Goal: Information Seeking & Learning: Learn about a topic

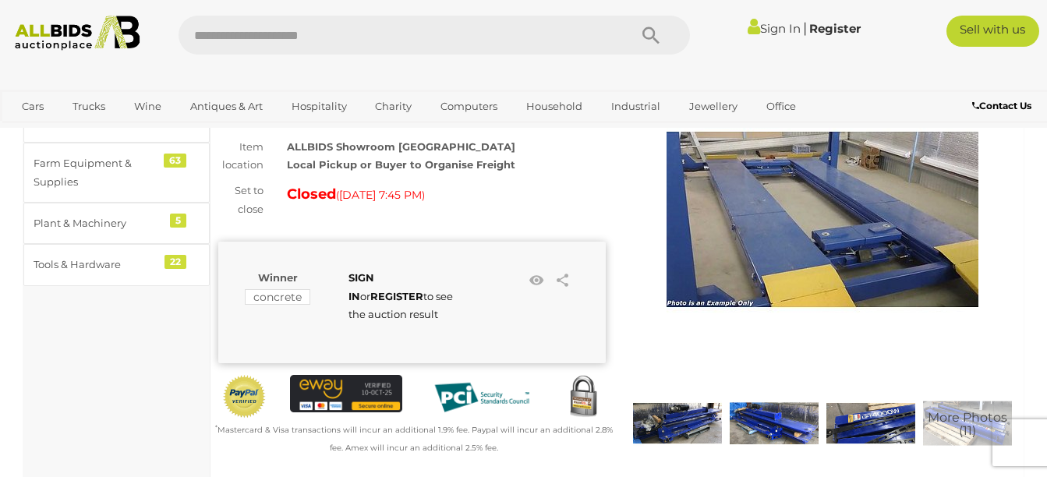
scroll to position [156, 0]
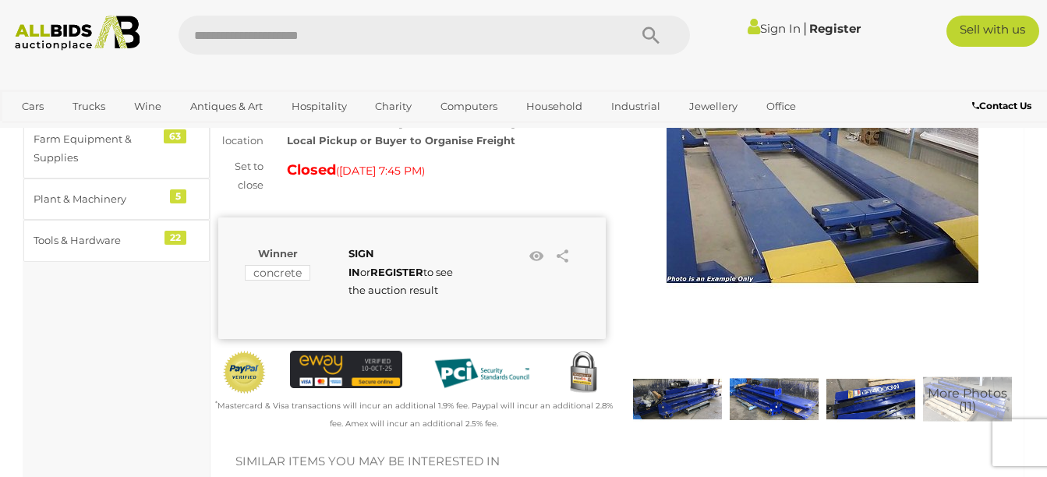
click at [675, 395] on img at bounding box center [677, 399] width 89 height 89
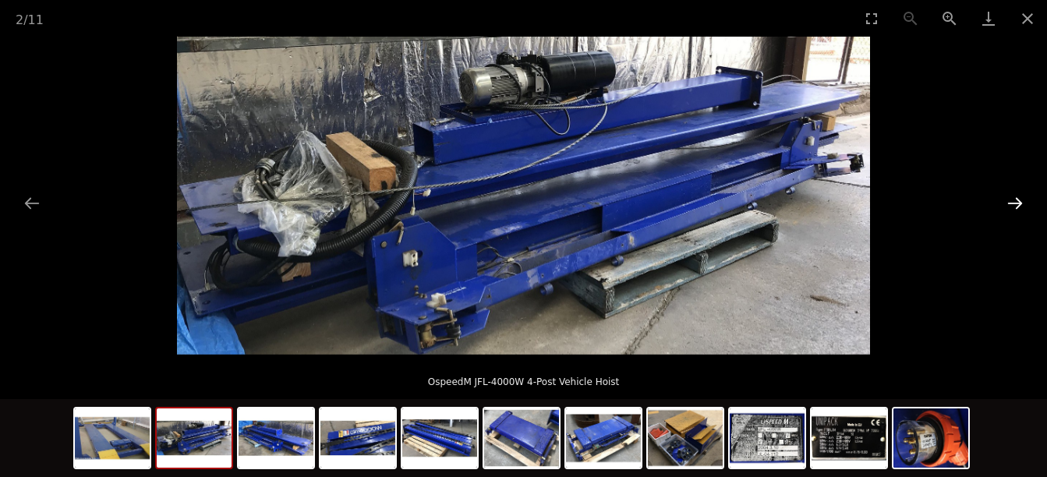
click at [1011, 204] on button "Next slide" at bounding box center [1015, 203] width 33 height 30
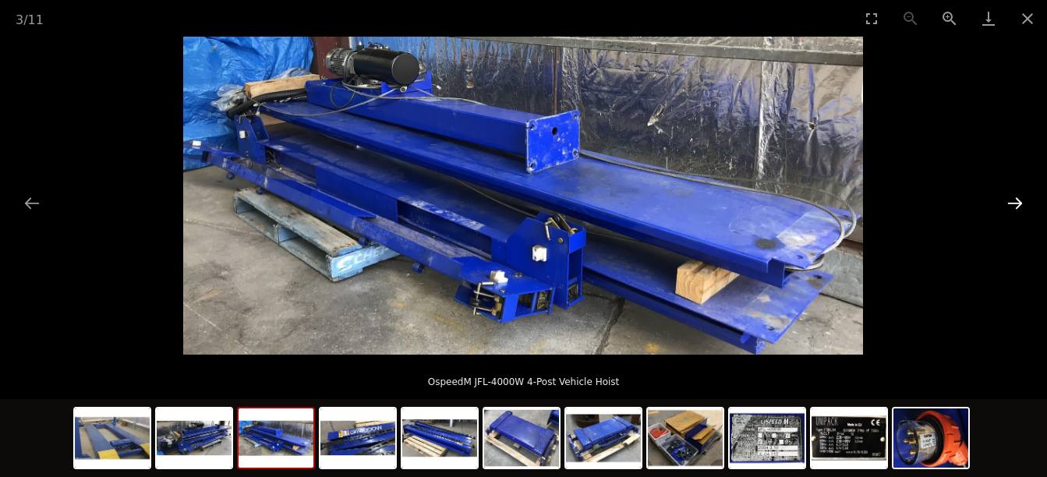
click at [1011, 204] on button "Next slide" at bounding box center [1015, 203] width 33 height 30
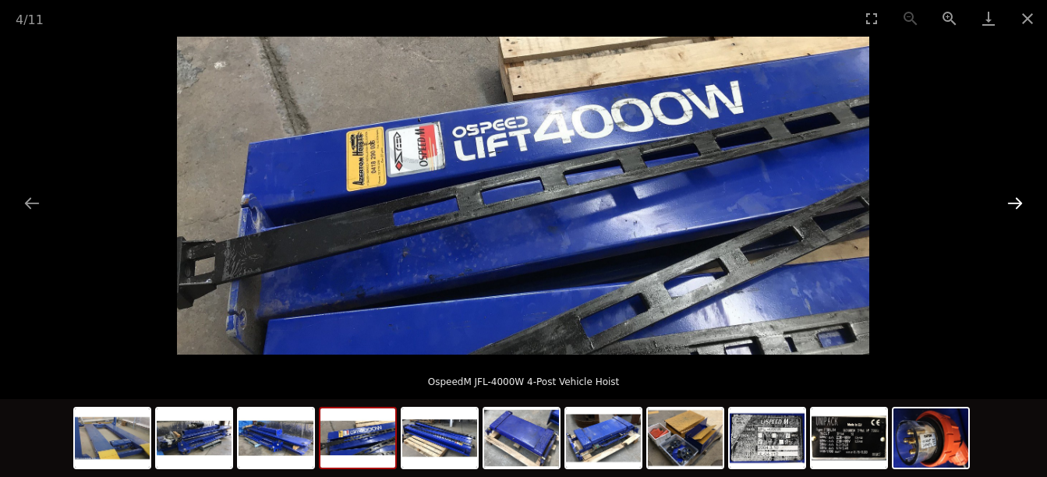
click at [1011, 204] on button "Next slide" at bounding box center [1015, 203] width 33 height 30
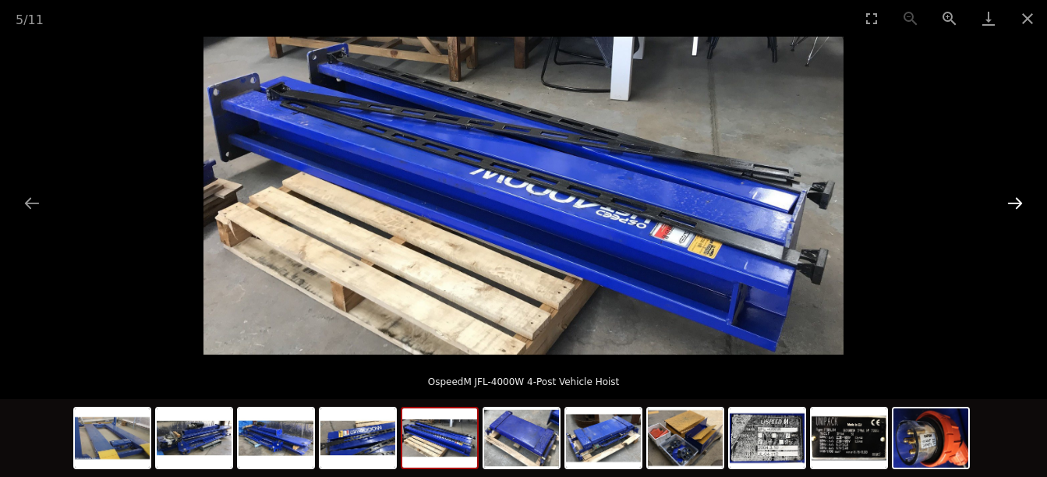
click at [1011, 204] on button "Next slide" at bounding box center [1015, 203] width 33 height 30
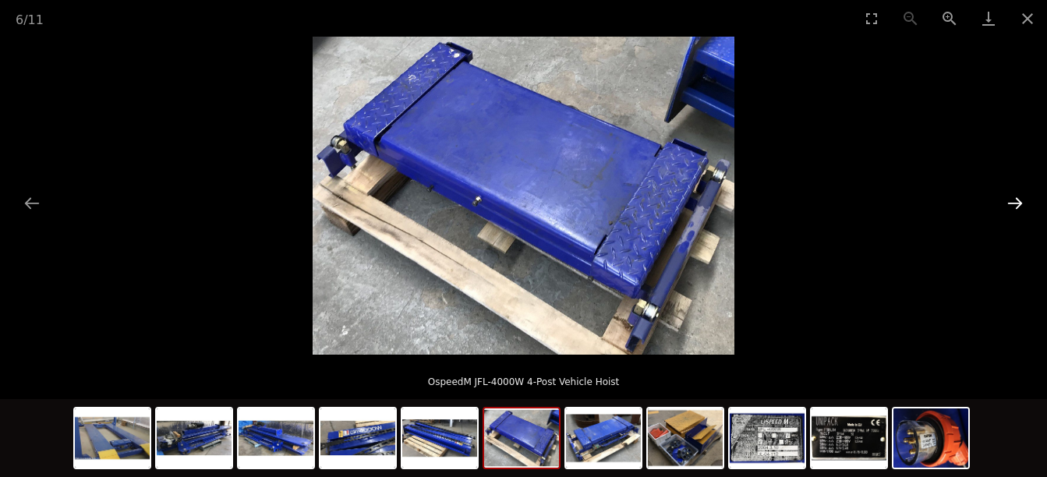
click at [1014, 204] on button "Next slide" at bounding box center [1015, 203] width 33 height 30
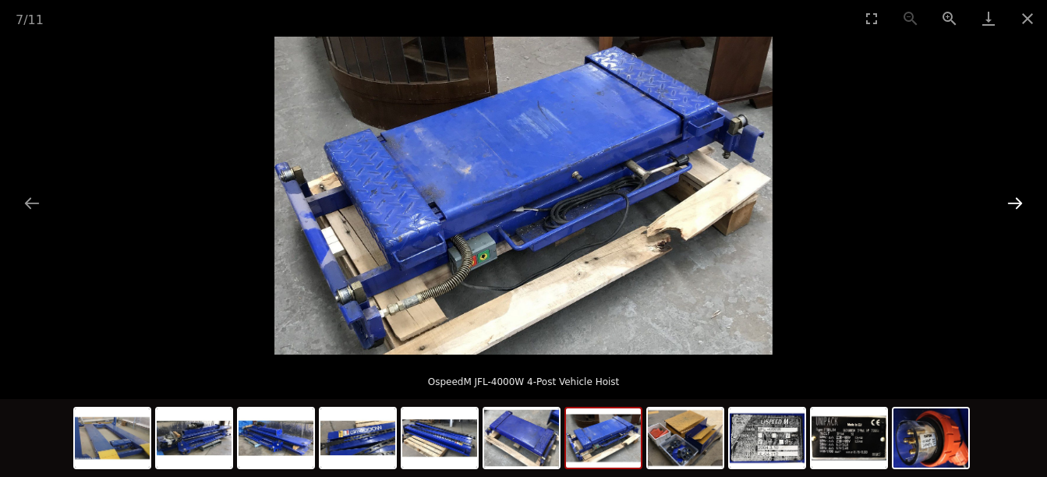
click at [1014, 204] on button "Next slide" at bounding box center [1015, 203] width 33 height 30
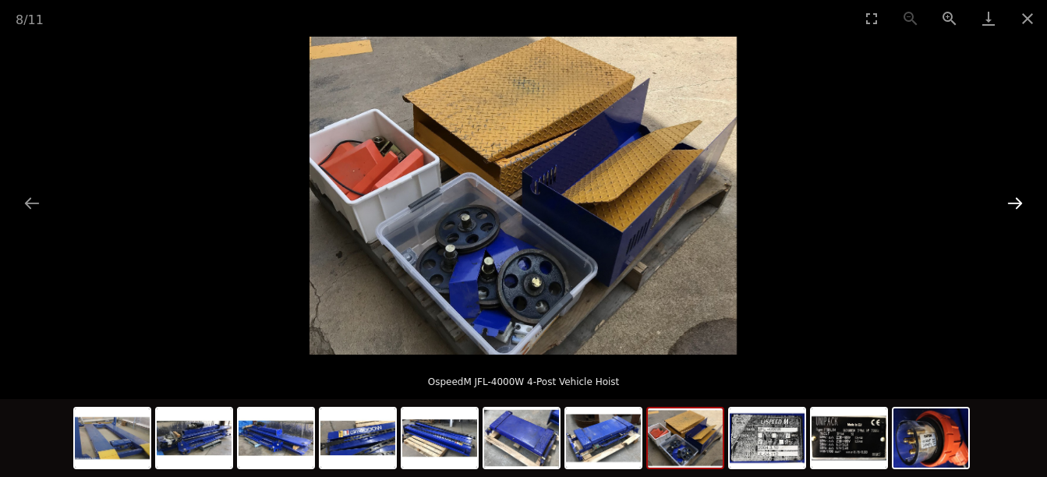
click at [1014, 204] on button "Next slide" at bounding box center [1015, 203] width 33 height 30
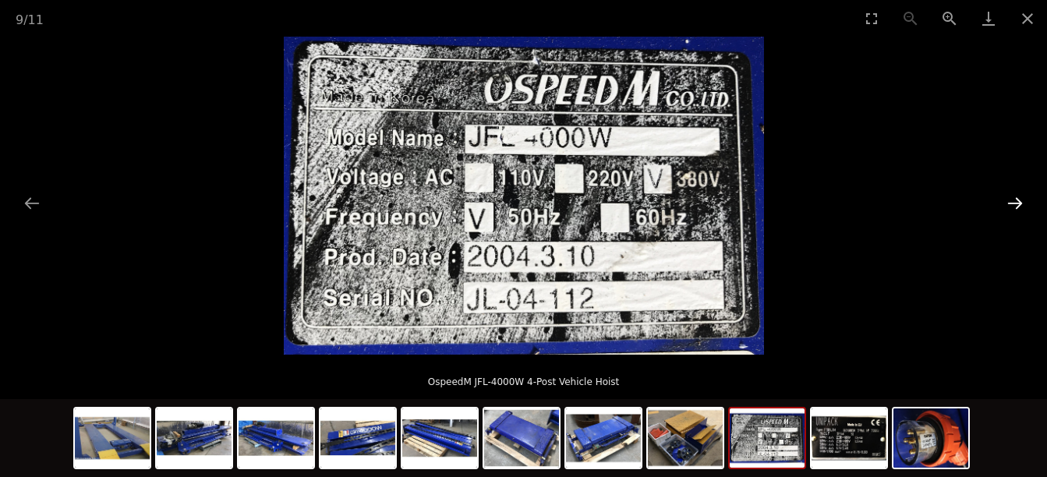
click at [1014, 204] on button "Next slide" at bounding box center [1015, 203] width 33 height 30
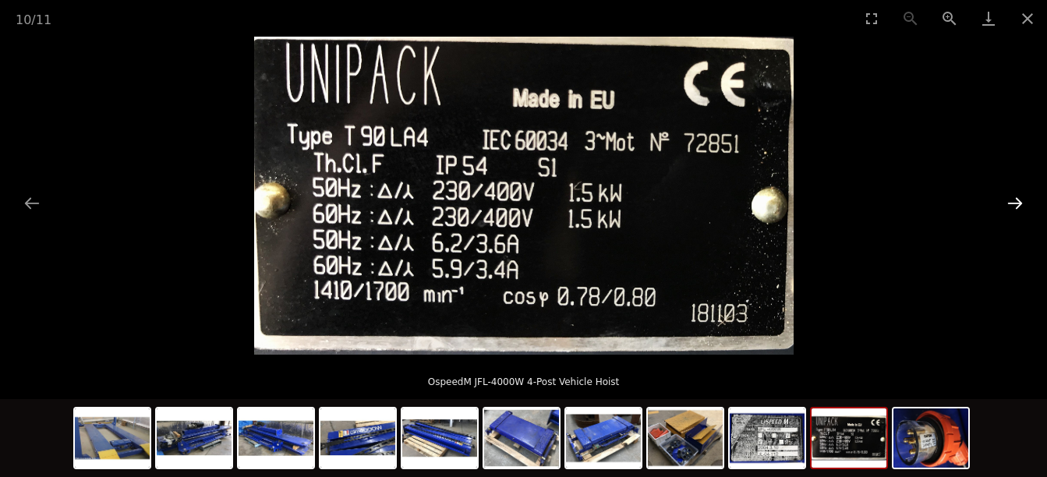
click at [1016, 202] on button "Next slide" at bounding box center [1015, 203] width 33 height 30
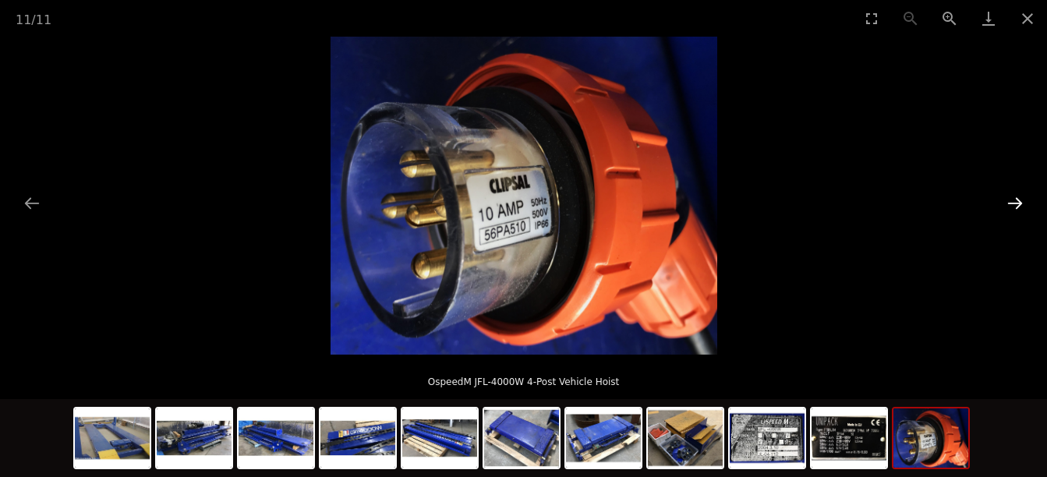
click at [1016, 202] on button "Next slide" at bounding box center [1015, 203] width 33 height 30
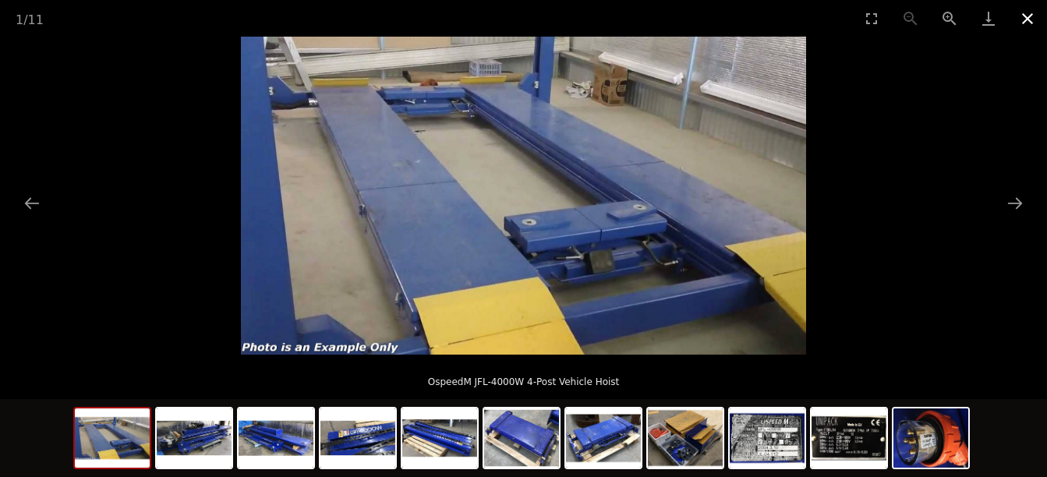
click at [1029, 20] on button "Close gallery" at bounding box center [1027, 18] width 39 height 37
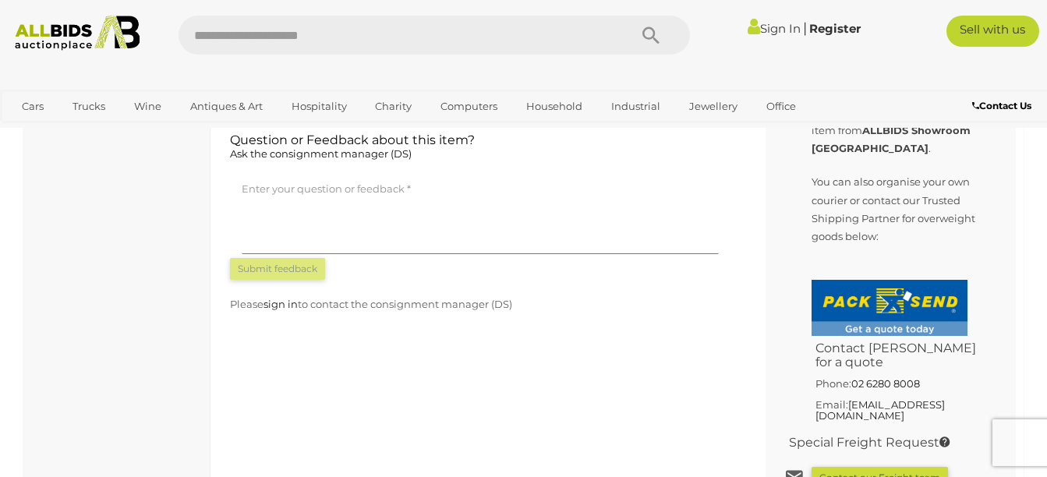
scroll to position [1248, 0]
